Goal: Information Seeking & Learning: Learn about a topic

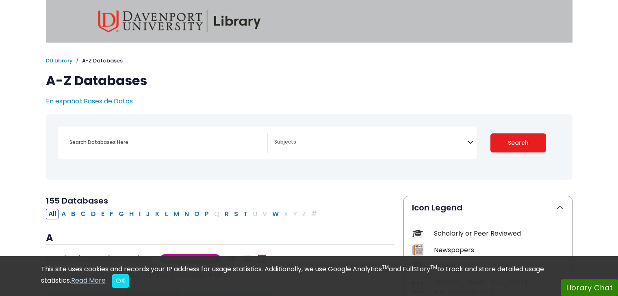
select select "Database Subject Filter"
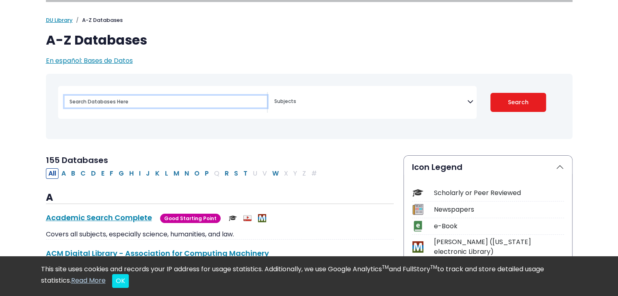
click at [120, 102] on input "Search database by title or keyword" at bounding box center [166, 102] width 202 height 12
type input "listening"
click at [490, 93] on button "Search" at bounding box center [518, 102] width 56 height 19
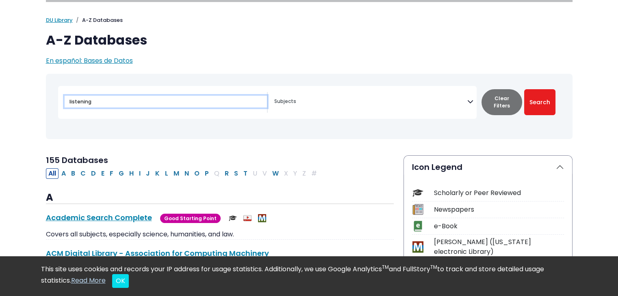
select select "Database Subject Filter"
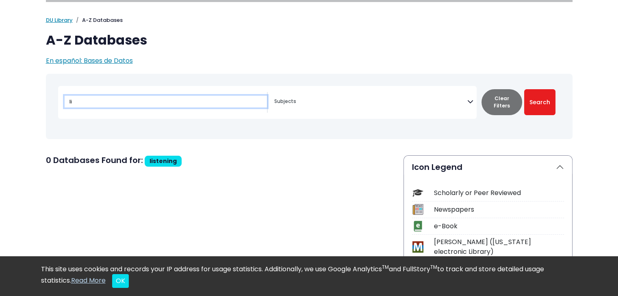
type input "l"
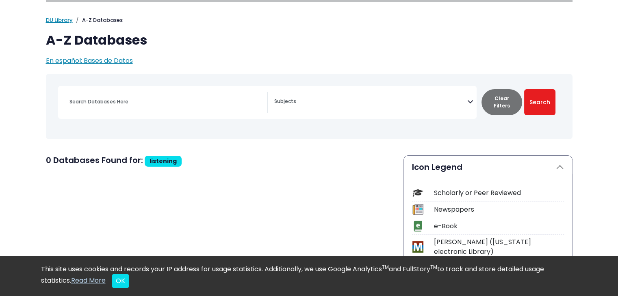
click at [471, 101] on icon "Search filters" at bounding box center [470, 100] width 6 height 12
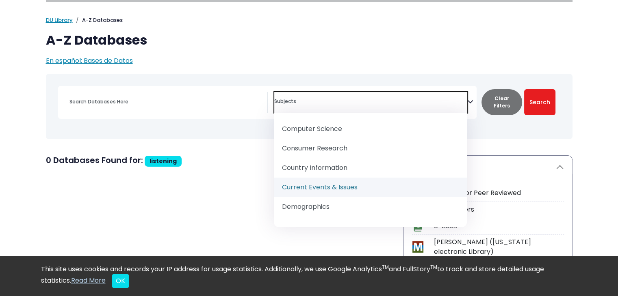
scroll to position [325, 0]
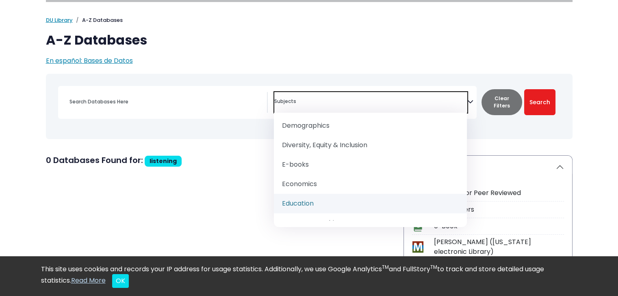
select select "242831"
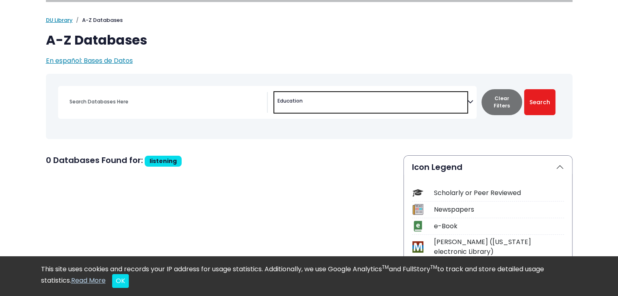
scroll to position [203, 0]
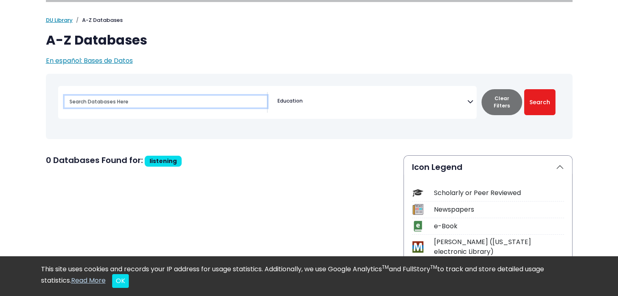
click at [185, 104] on input "Search database by title or keyword" at bounding box center [166, 102] width 202 height 12
click at [524, 89] on button "Search" at bounding box center [539, 102] width 31 height 26
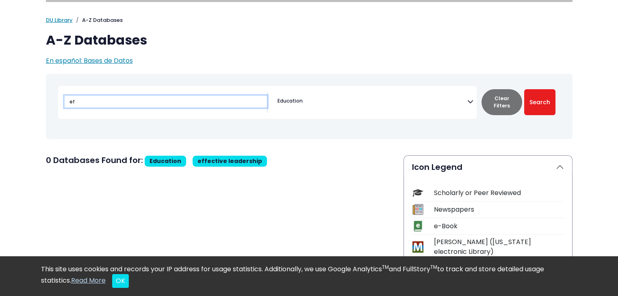
type input "e"
type input "educational leadership"
click at [524, 89] on button "Search" at bounding box center [539, 102] width 31 height 26
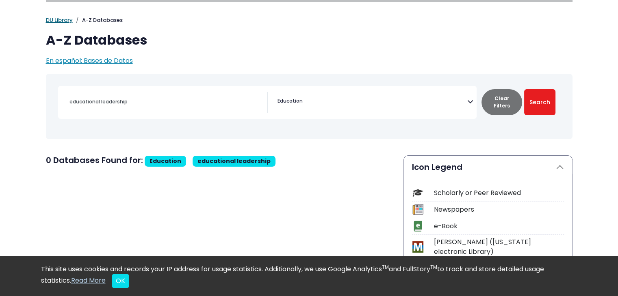
click at [54, 19] on link "DU Library" at bounding box center [59, 20] width 27 height 8
